Goal: Find specific page/section: Find specific page/section

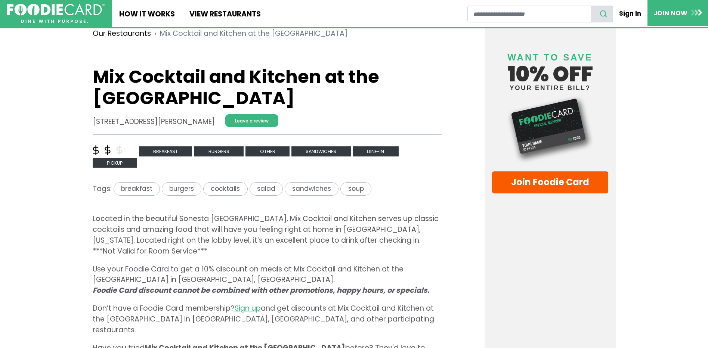
scroll to position [185, 0]
click at [223, 149] on span "burgers" at bounding box center [219, 152] width 50 height 10
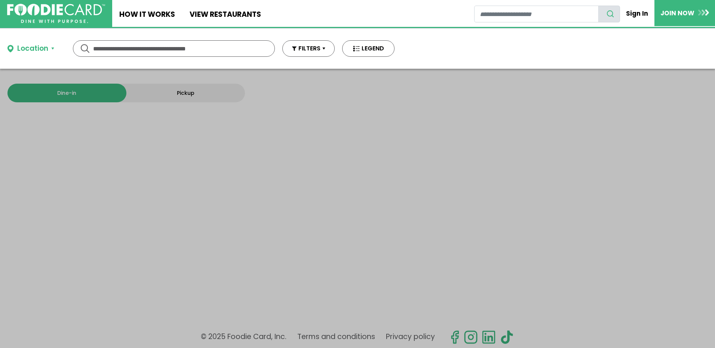
type input "*******"
